Goal: Find contact information: Find contact information

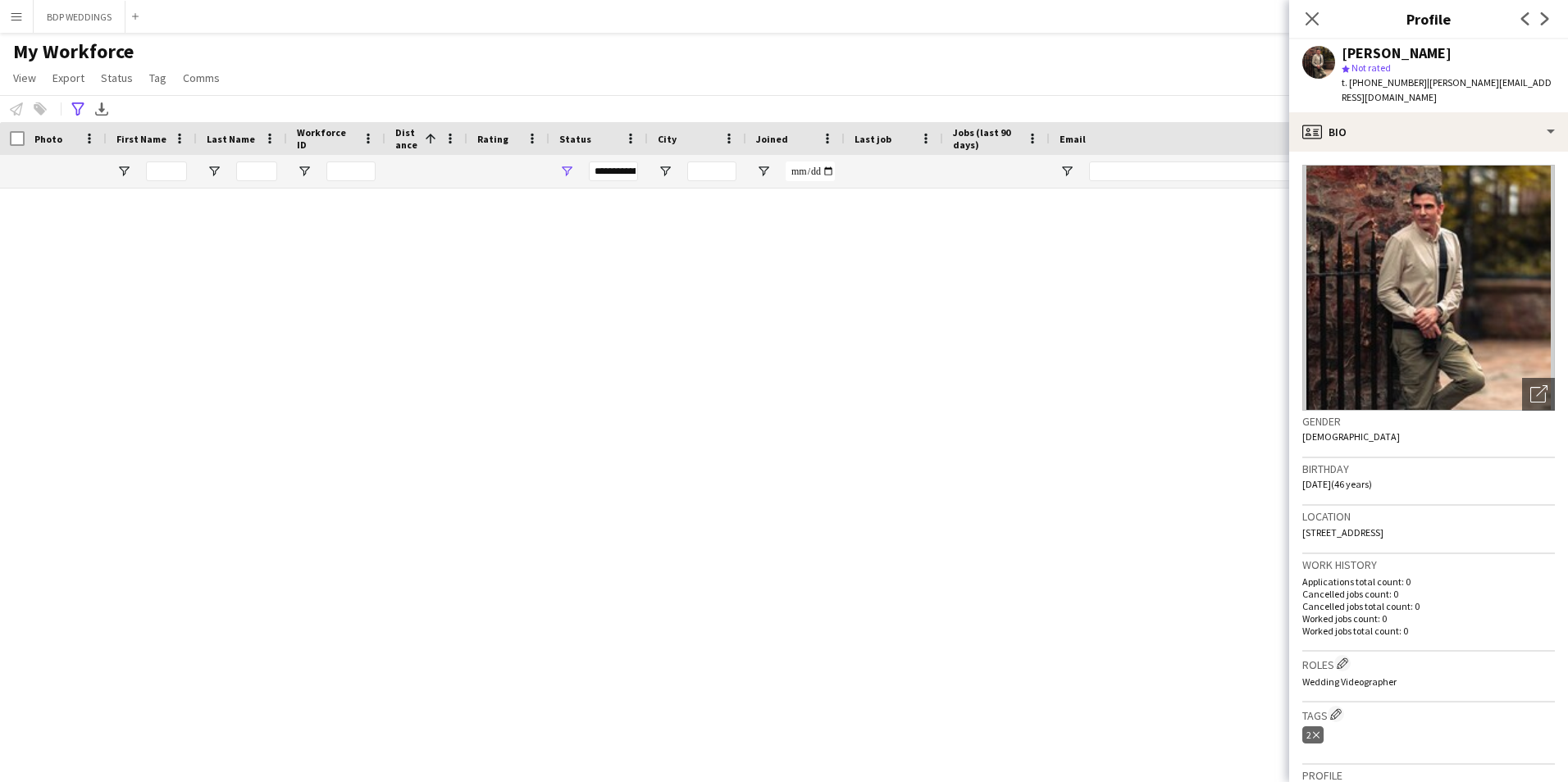
scroll to position [1558, 0]
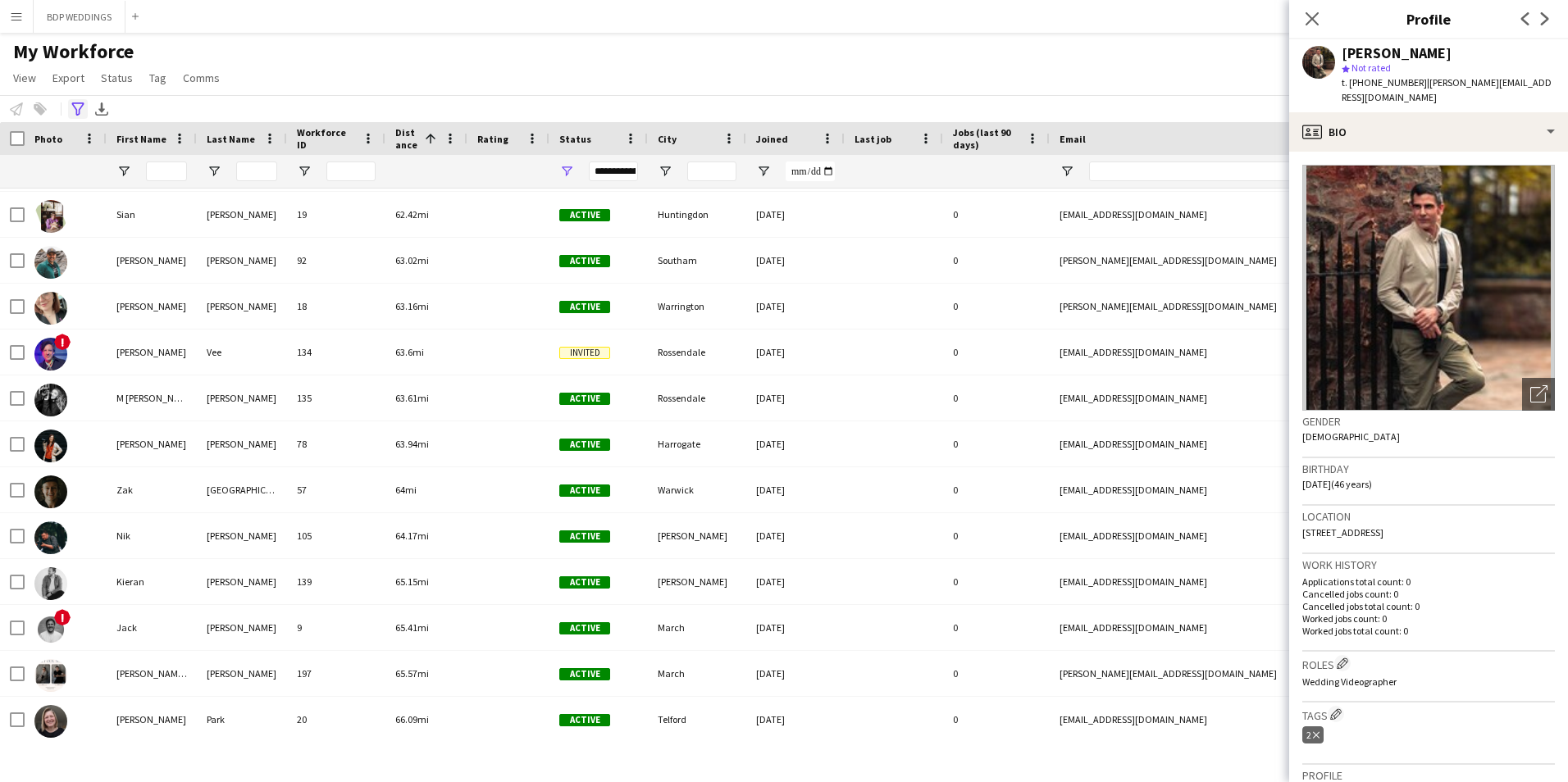
click at [80, 108] on icon at bounding box center [77, 109] width 13 height 14
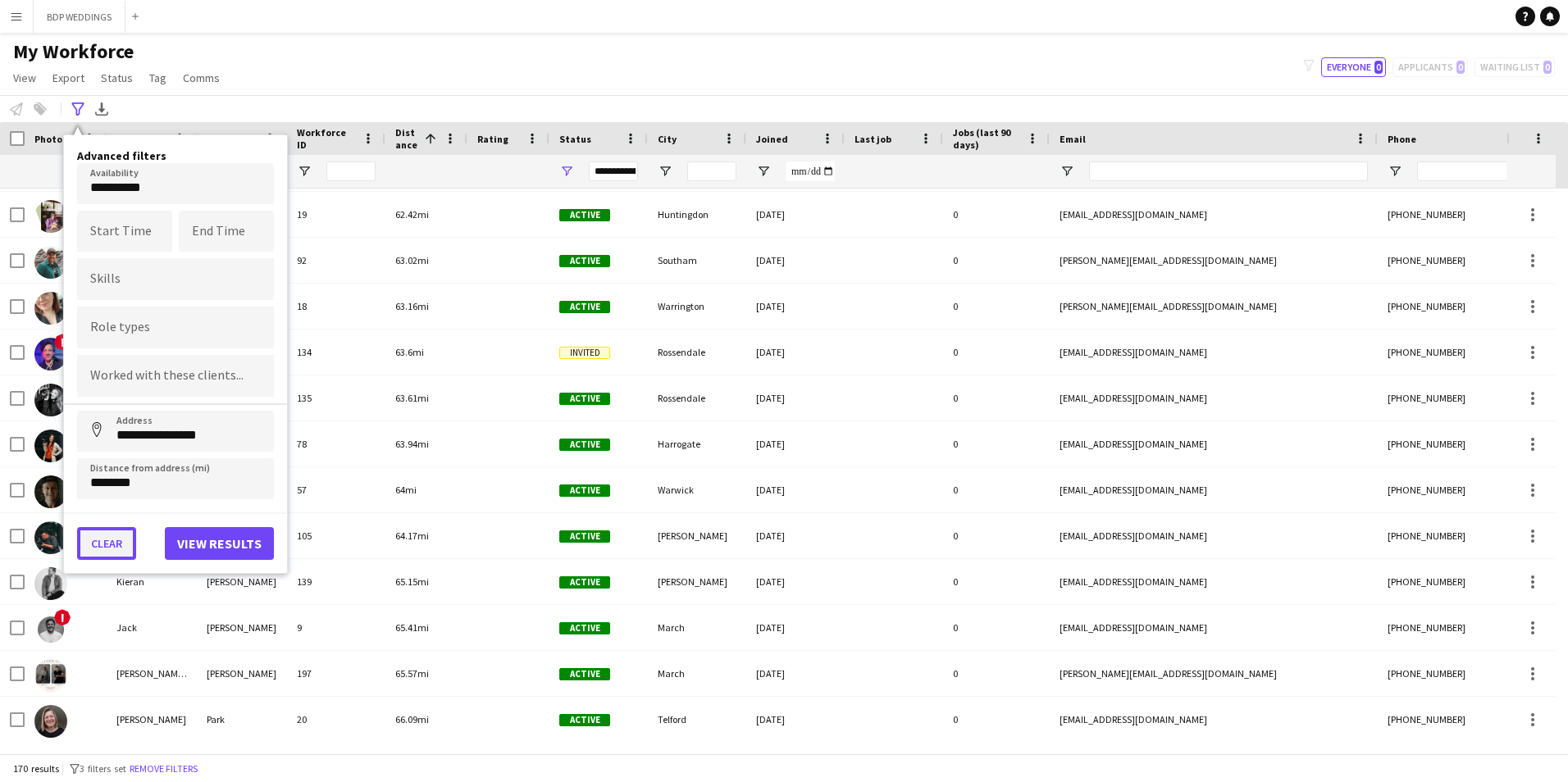
click at [104, 546] on button "Clear" at bounding box center [106, 544] width 59 height 33
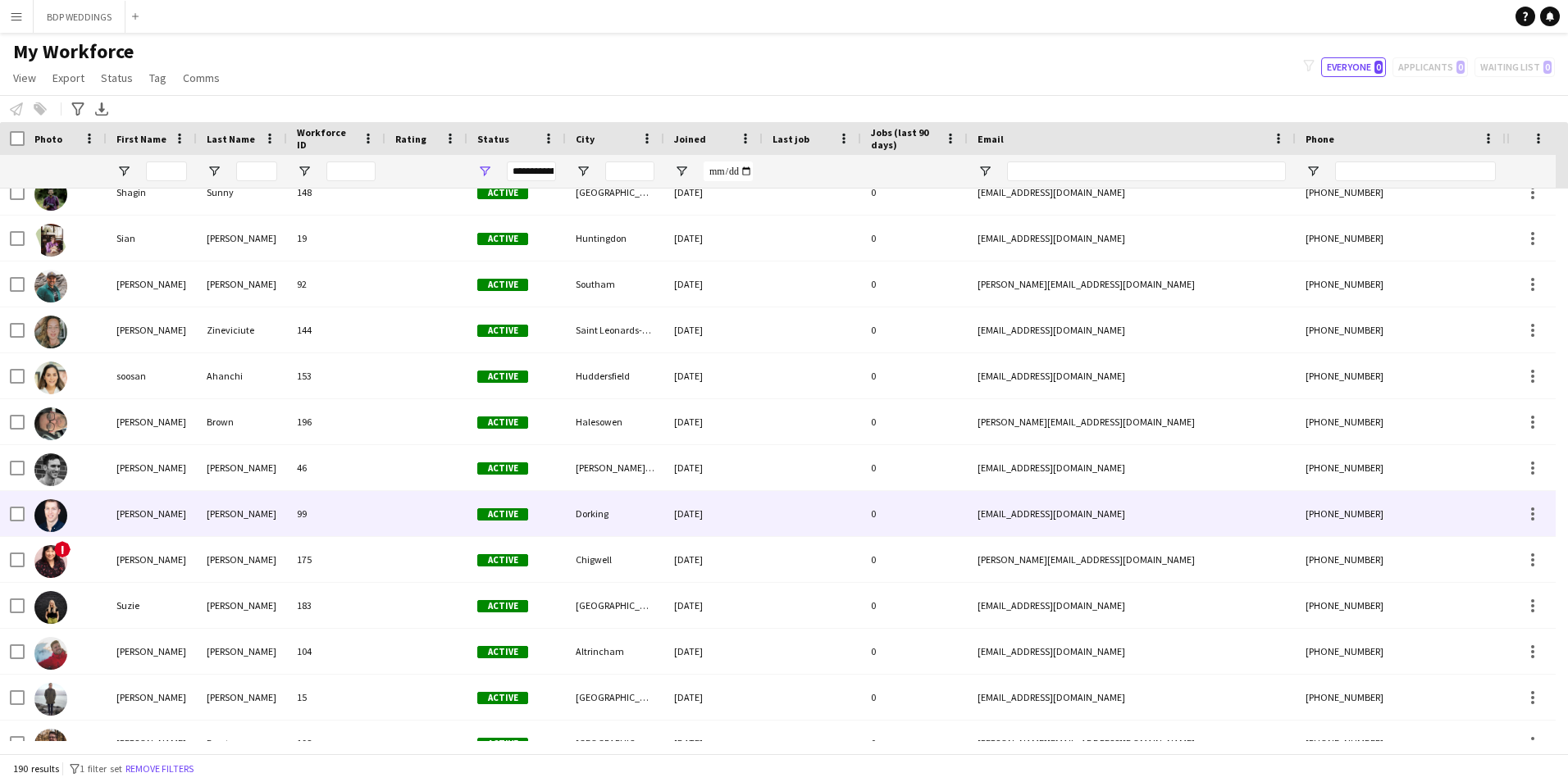
scroll to position [7872, 0]
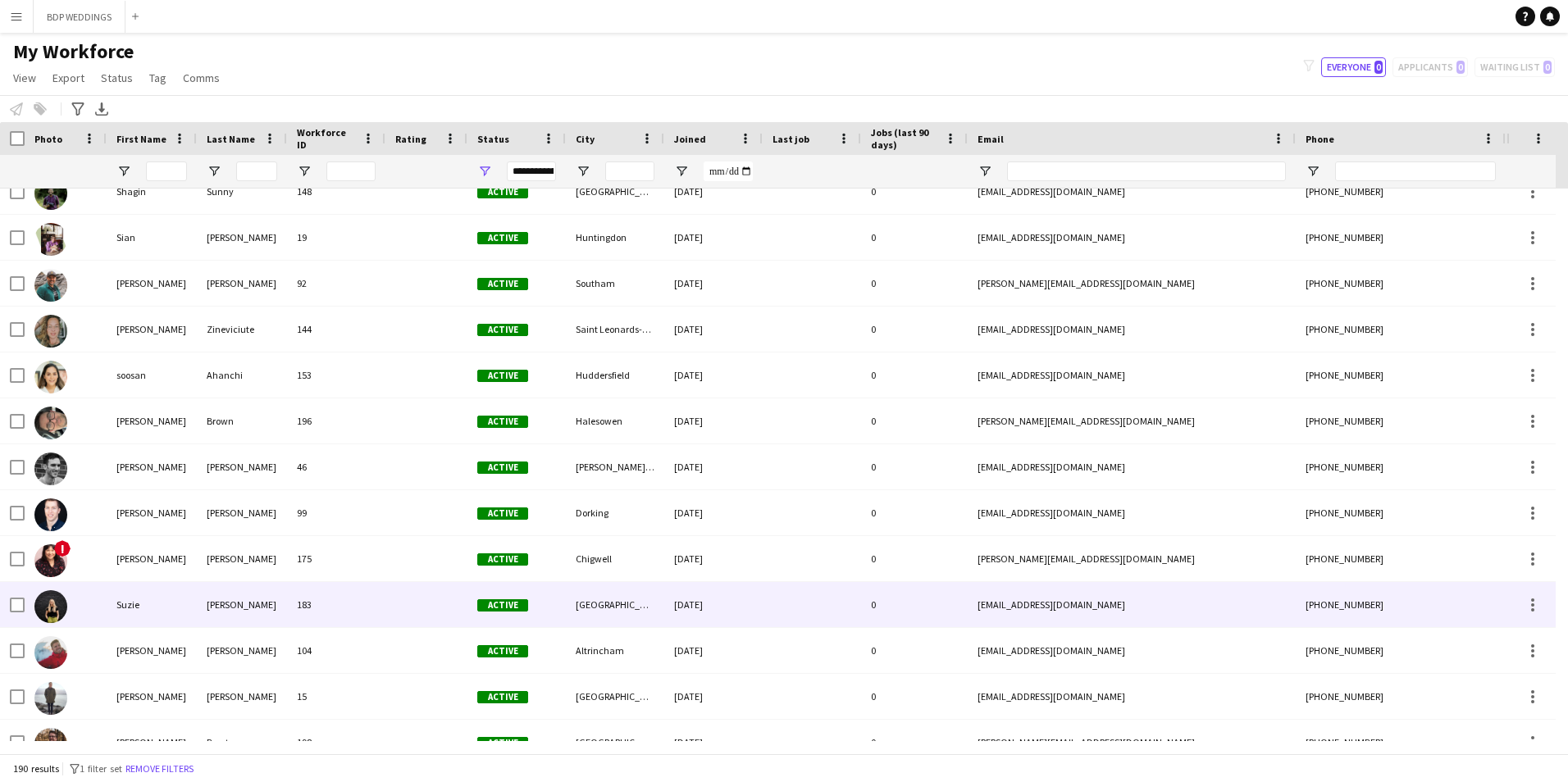
click at [158, 609] on div "Suzie" at bounding box center [151, 605] width 90 height 45
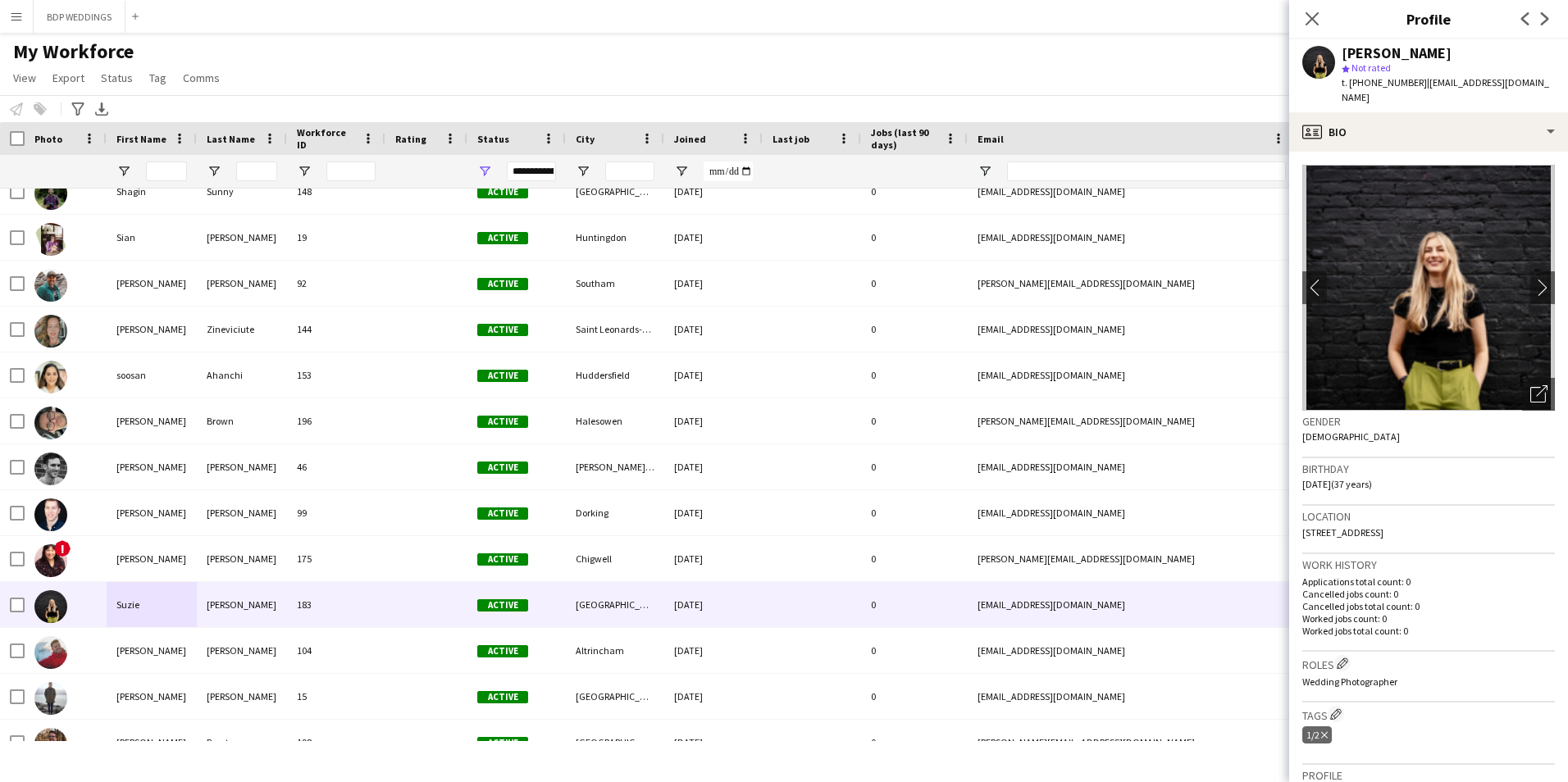
drag, startPoint x: 1423, startPoint y: 79, endPoint x: 1456, endPoint y: 91, distance: 35.1
click at [1456, 91] on div "t. [PHONE_NUMBER] | [EMAIL_ADDRESS][DOMAIN_NAME]" at bounding box center [1448, 90] width 213 height 30
drag, startPoint x: 1456, startPoint y: 91, endPoint x: 1432, endPoint y: 92, distance: 24.0
click at [1432, 94] on div "t. [PHONE_NUMBER] | [EMAIL_ADDRESS][DOMAIN_NAME]" at bounding box center [1448, 90] width 213 height 30
drag, startPoint x: 1423, startPoint y: 81, endPoint x: 1427, endPoint y: 89, distance: 8.9
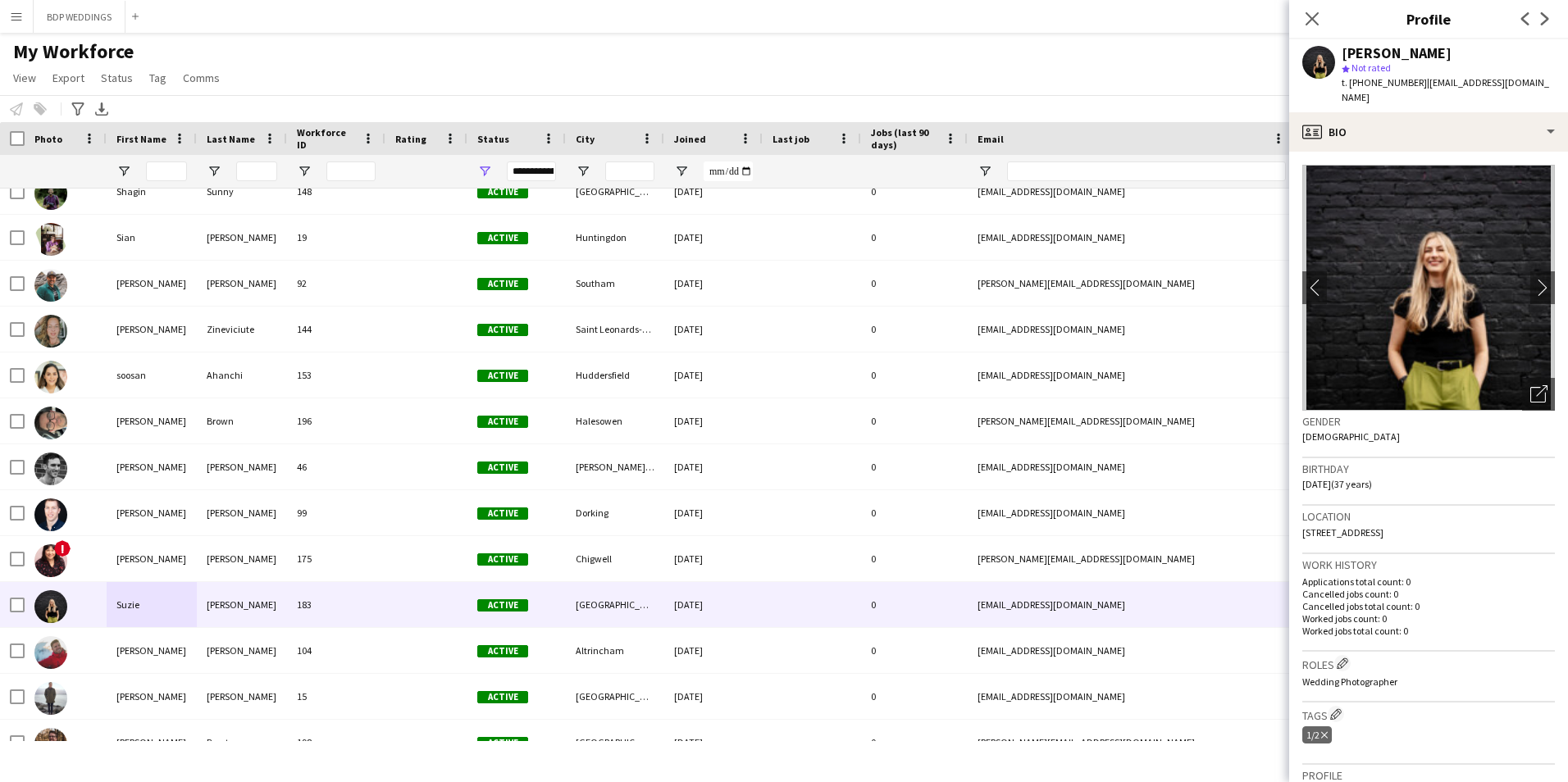
click at [1427, 89] on div "t. [PHONE_NUMBER] | [EMAIL_ADDRESS][DOMAIN_NAME]" at bounding box center [1448, 90] width 213 height 30
drag, startPoint x: 1421, startPoint y: 80, endPoint x: 1455, endPoint y: 100, distance: 39.4
click at [1455, 100] on div "t. [PHONE_NUMBER] | [EMAIL_ADDRESS][DOMAIN_NAME]" at bounding box center [1448, 90] width 213 height 30
copy span "[EMAIL_ADDRESS][DOMAIN_NAME]"
